Goal: Task Accomplishment & Management: Complete application form

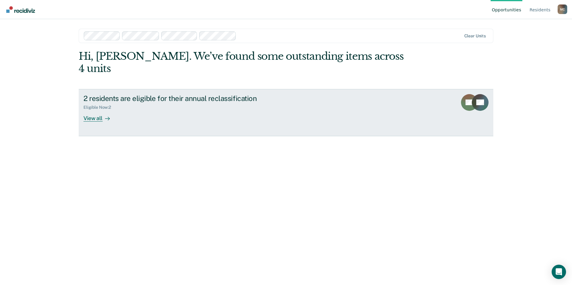
click at [88, 110] on div "View all" at bounding box center [99, 116] width 33 height 12
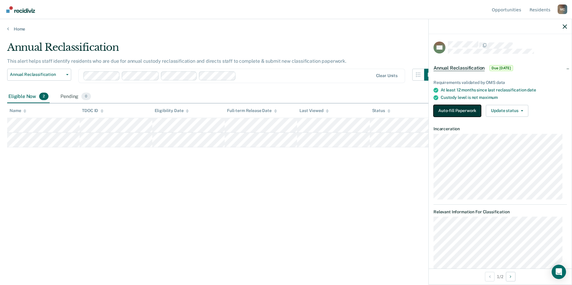
click at [458, 109] on button "Auto-fill Paperwork" at bounding box center [457, 111] width 48 height 12
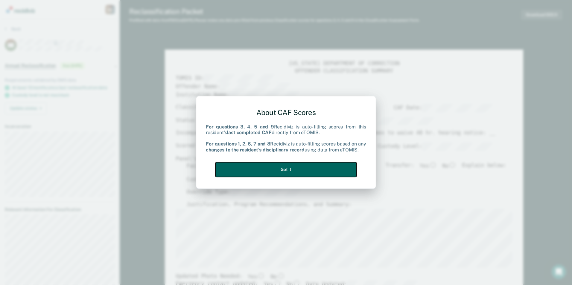
click at [289, 172] on button "Got it" at bounding box center [285, 169] width 141 height 15
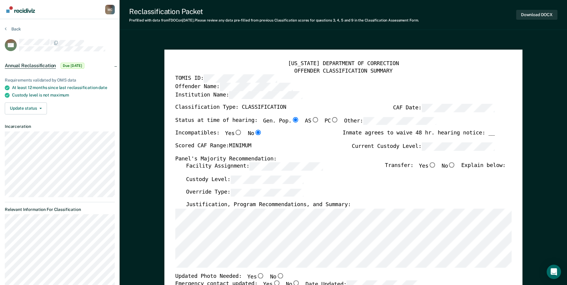
type textarea "x"
